Goal: Task Accomplishment & Management: Manage account settings

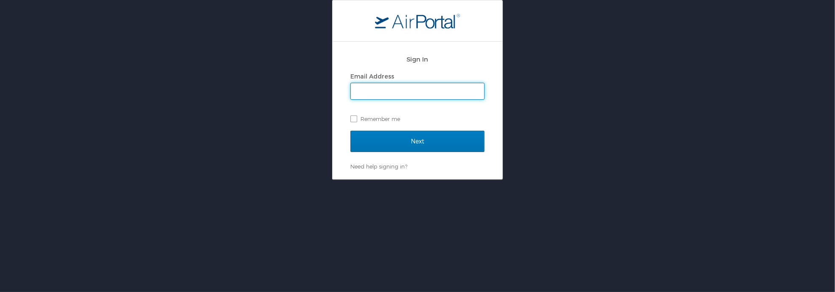
type input "[PERSON_NAME][EMAIL_ADDRESS][DOMAIN_NAME]"
click at [356, 122] on label "Remember me" at bounding box center [417, 119] width 134 height 13
click at [356, 121] on input "Remember me" at bounding box center [353, 119] width 6 height 6
checkbox input "true"
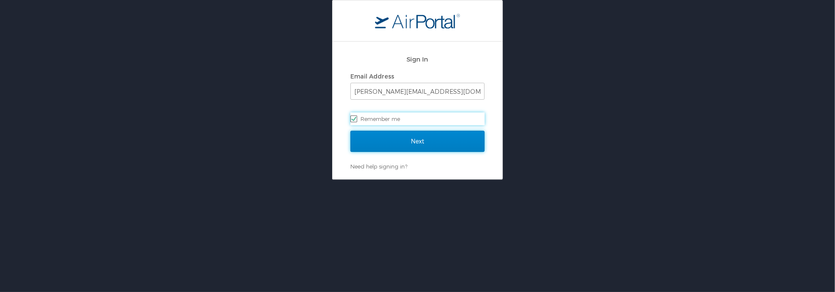
click at [418, 141] on input "Next" at bounding box center [417, 141] width 134 height 21
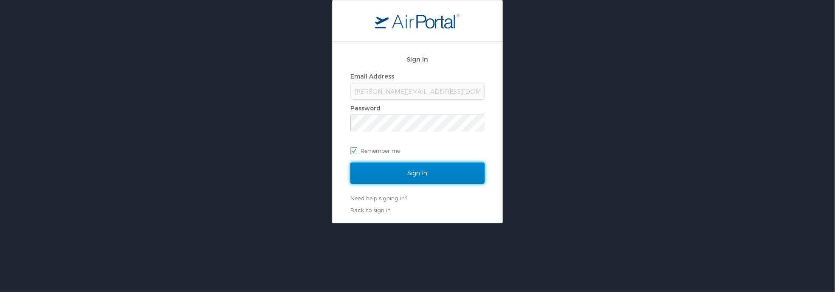
click at [421, 178] on input "Sign In" at bounding box center [417, 173] width 134 height 21
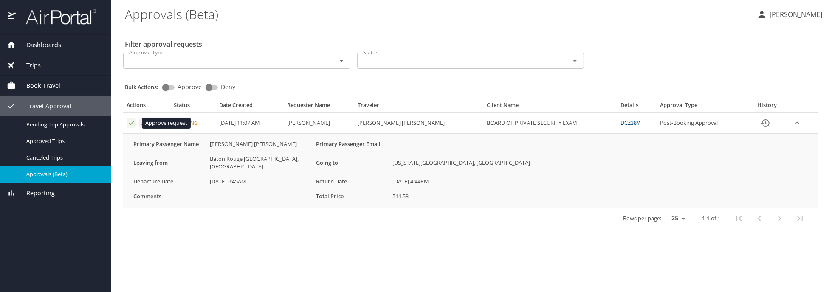
click at [130, 122] on icon "Approval table" at bounding box center [131, 123] width 8 height 8
click at [131, 121] on icon "Approval table" at bounding box center [131, 123] width 8 height 8
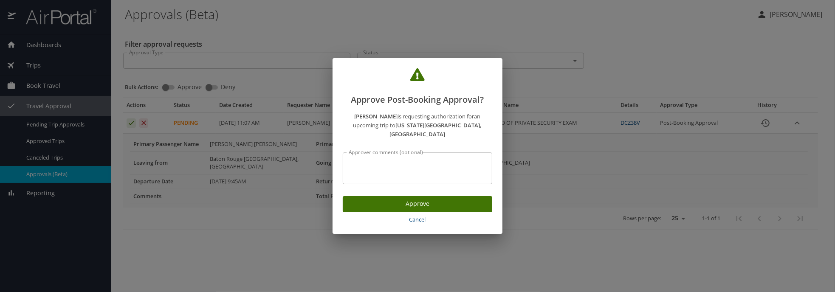
click at [450, 199] on span "Approve" at bounding box center [418, 204] width 136 height 11
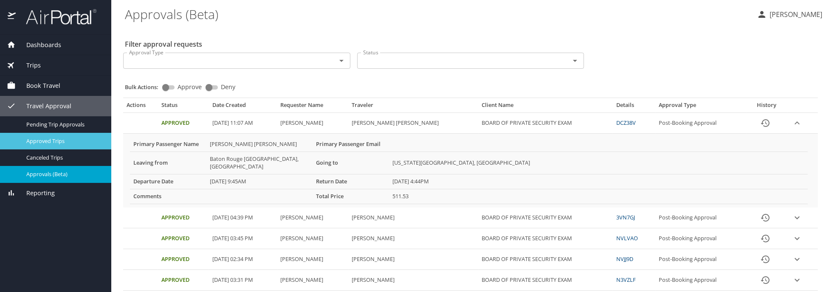
click at [55, 142] on span "Approved Trips" at bounding box center [63, 141] width 75 height 8
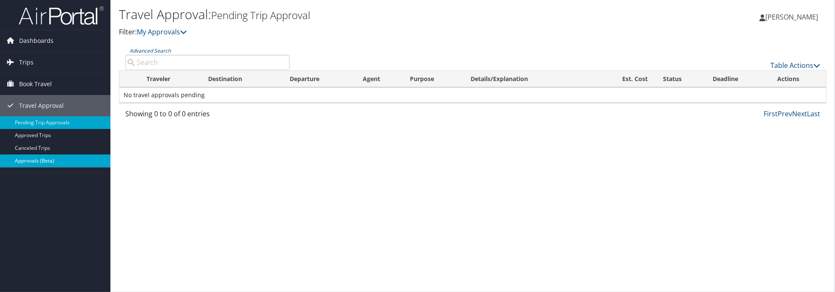
click at [48, 158] on link "Approvals (Beta)" at bounding box center [55, 161] width 110 height 13
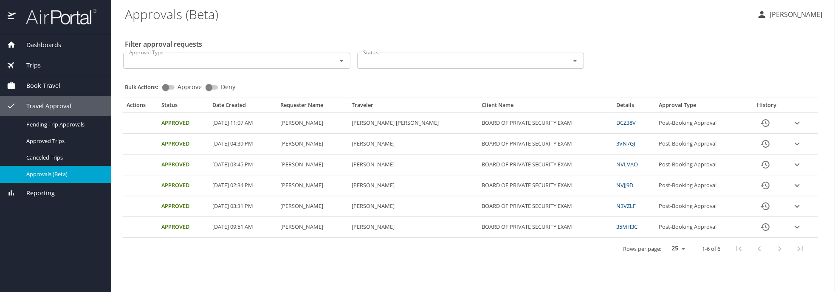
click at [636, 124] on link "DCZ38V" at bounding box center [626, 123] width 20 height 8
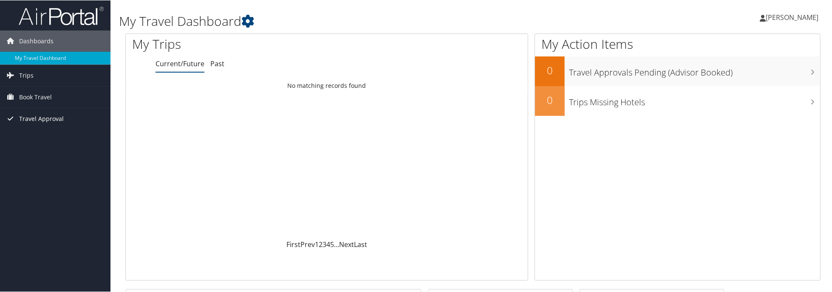
click at [44, 118] on span "Travel Approval" at bounding box center [41, 118] width 45 height 21
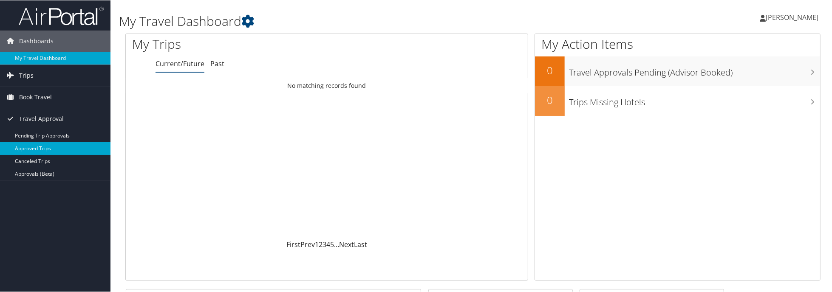
click at [47, 150] on link "Approved Trips" at bounding box center [55, 148] width 110 height 13
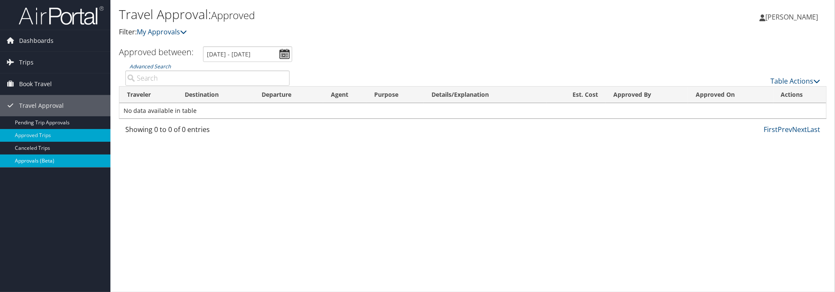
click at [27, 159] on link "Approvals (Beta)" at bounding box center [55, 161] width 110 height 13
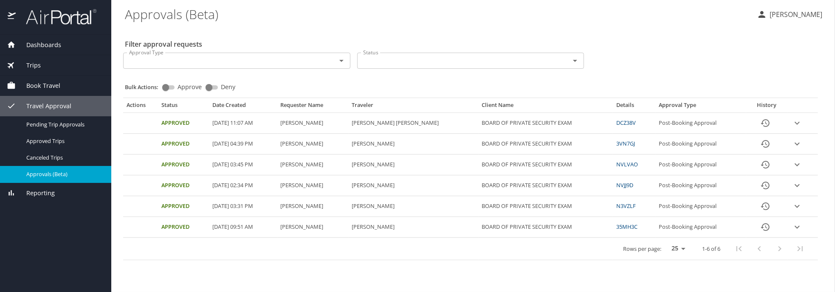
click at [799, 124] on icon "expand row" at bounding box center [797, 123] width 10 height 10
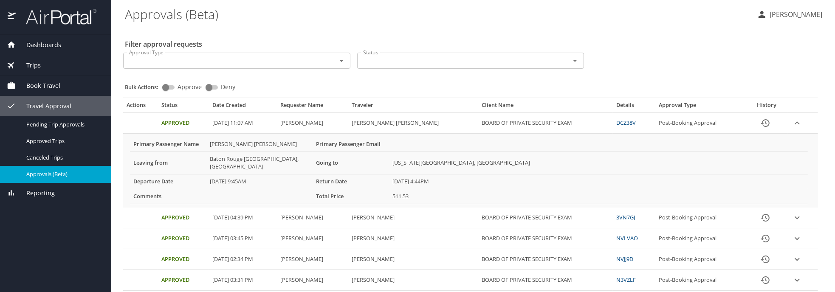
click at [792, 121] on icon "expand row" at bounding box center [797, 123] width 10 height 10
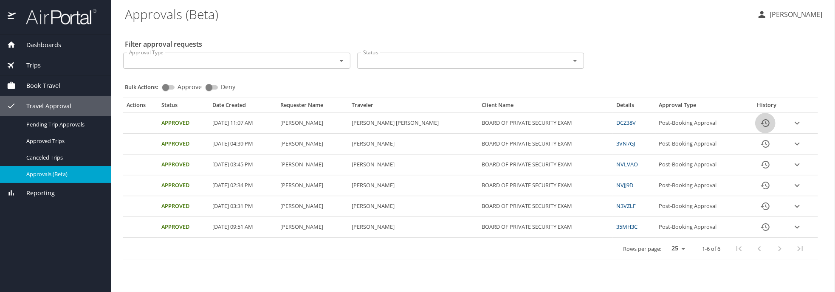
click at [763, 120] on icon "History" at bounding box center [765, 123] width 10 height 10
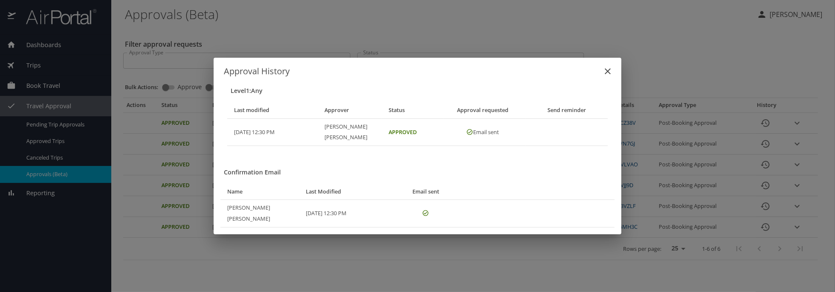
click at [607, 76] on icon "close" at bounding box center [608, 71] width 10 height 10
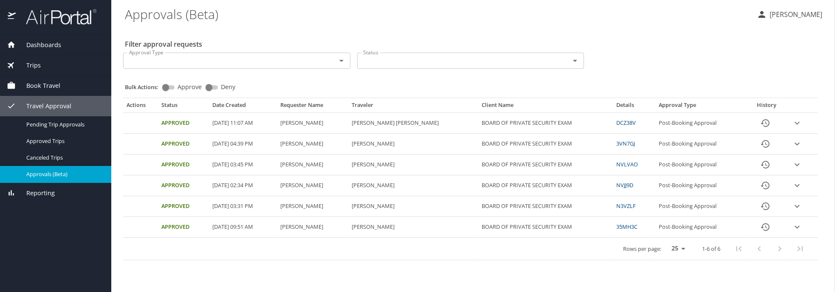
click at [607, 76] on icon "close" at bounding box center [608, 71] width 10 height 10
